Goal: Participate in discussion: Engage in conversation with other users on a specific topic

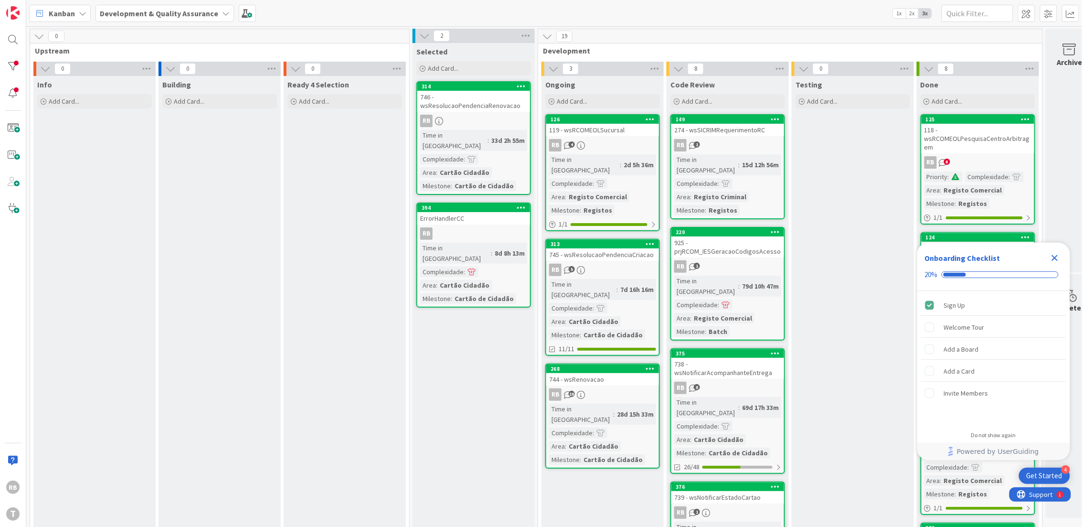
click at [622, 284] on div "7d 16h 16m" at bounding box center [637, 289] width 38 height 11
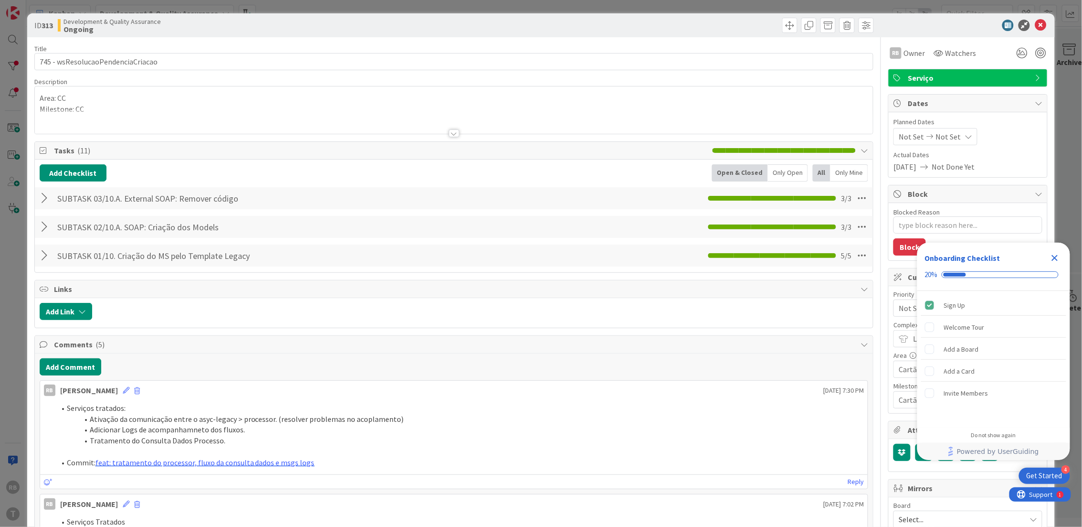
type textarea "x"
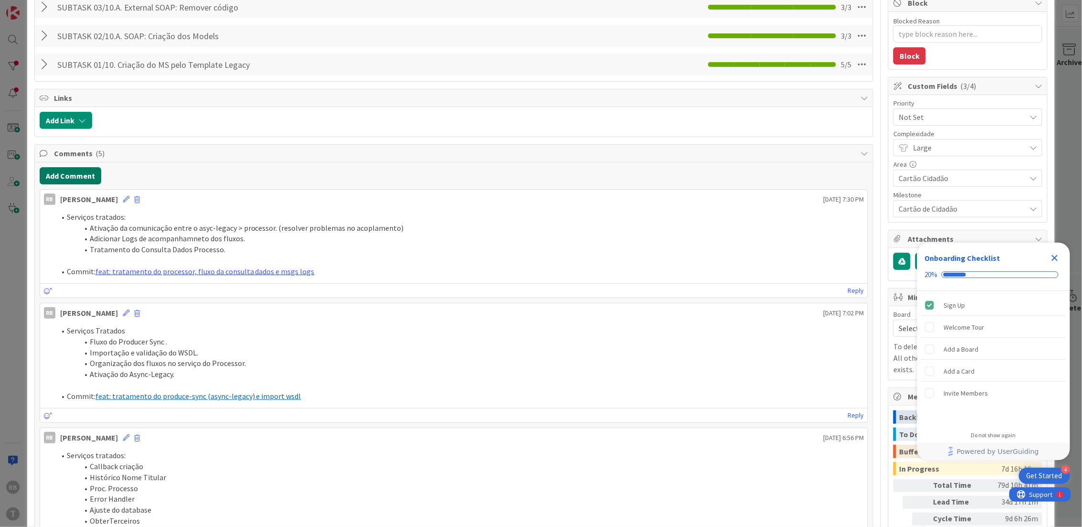
click at [61, 173] on button "Add Comment" at bounding box center [71, 175] width 62 height 17
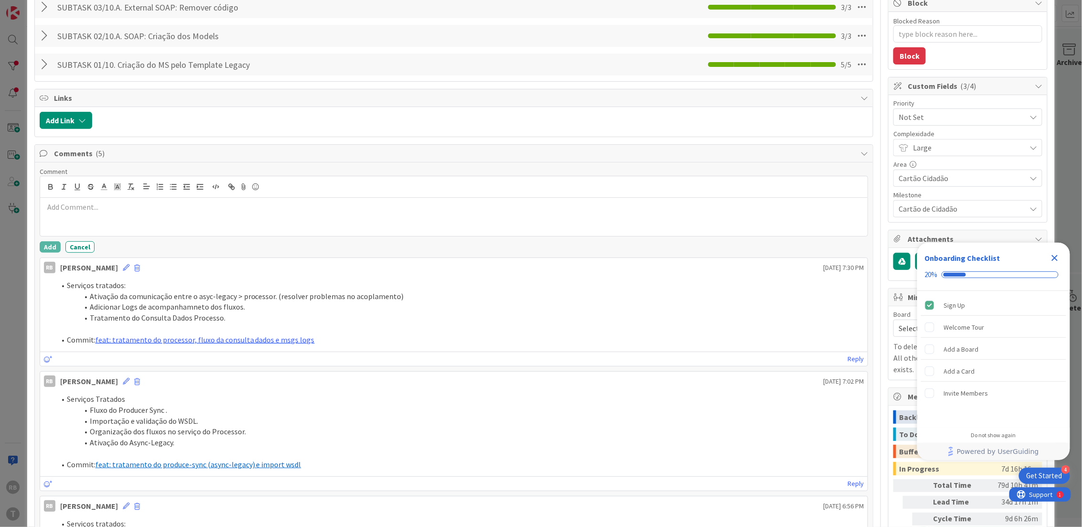
click at [92, 215] on div at bounding box center [454, 217] width 828 height 38
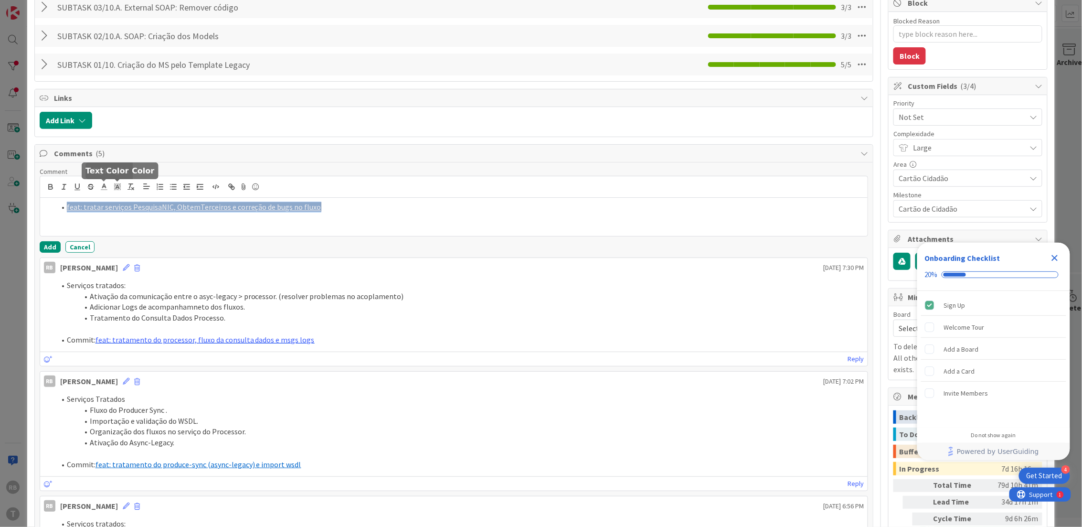
click at [104, 188] on icon at bounding box center [104, 186] width 9 height 9
click at [150, 199] on span at bounding box center [153, 199] width 8 height 8
click at [116, 186] on polyline at bounding box center [117, 187] width 3 height 4
click at [122, 210] on span at bounding box center [119, 209] width 8 height 8
click at [330, 206] on li "feat: tratar serviços PesquisaNIC, ObtemTerceiros e correção de bugs no fluxo" at bounding box center [459, 206] width 809 height 11
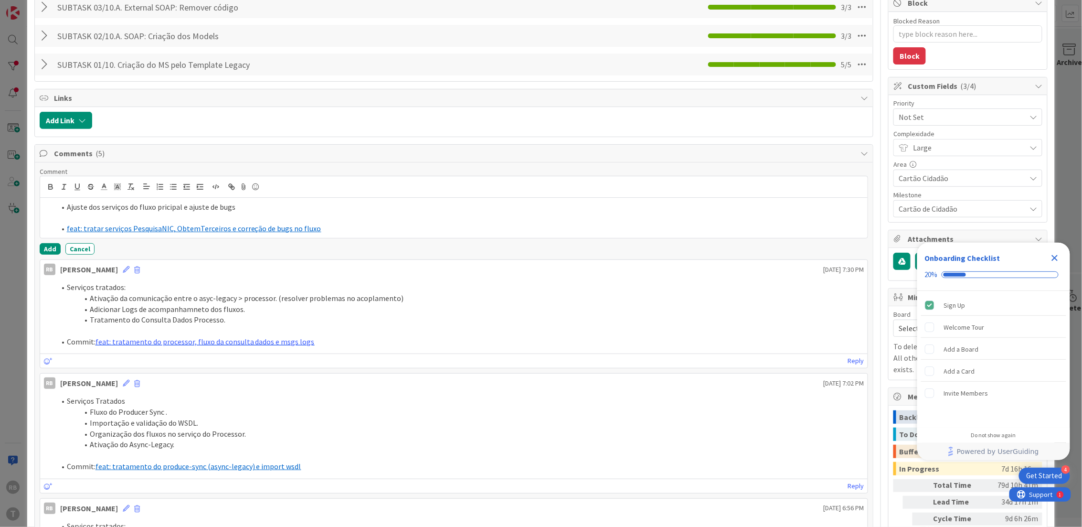
drag, startPoint x: 242, startPoint y: 207, endPoint x: 251, endPoint y: 197, distance: 13.5
click at [242, 207] on li "Ajuste dos serviços do fluxo pricipal e ajuste de bugs" at bounding box center [459, 206] width 809 height 11
click at [52, 249] on button "Add" at bounding box center [50, 248] width 21 height 11
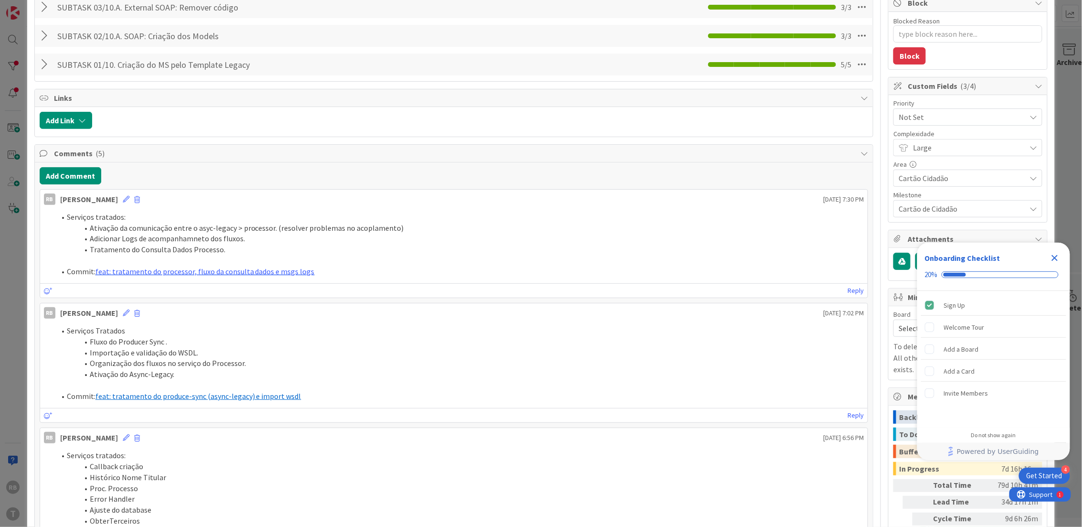
type textarea "x"
